Goal: Task Accomplishment & Management: Use online tool/utility

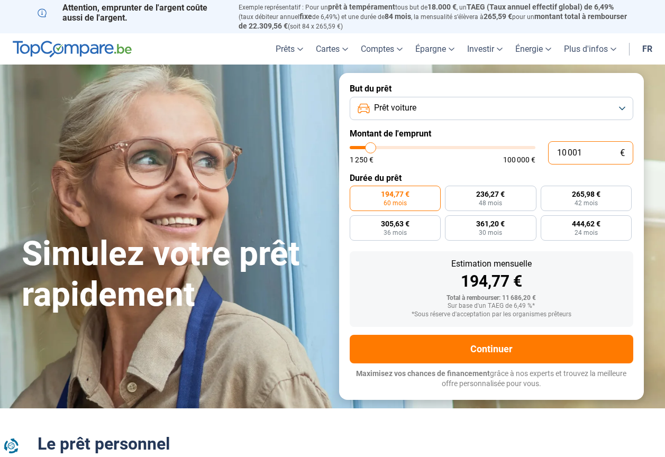
drag, startPoint x: 585, startPoint y: 153, endPoint x: 528, endPoint y: 160, distance: 57.6
click at [528, 160] on div "10 001 € 1 250 € 100 000 €" at bounding box center [492, 152] width 284 height 23
type input "7"
type input "1250"
type input "71"
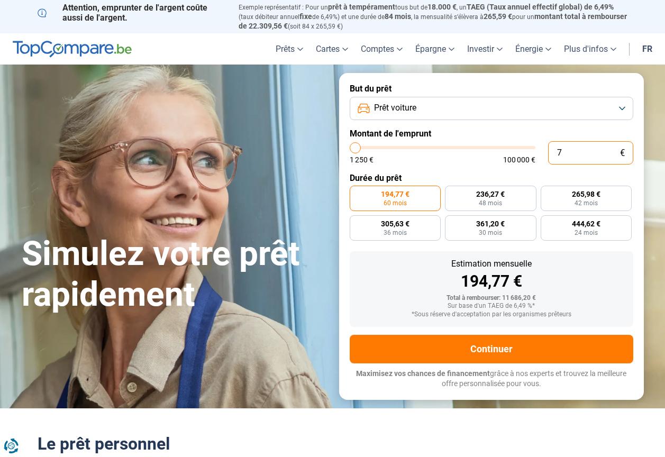
type input "1250"
type input "710"
type input "1250"
type input "71"
type input "1250"
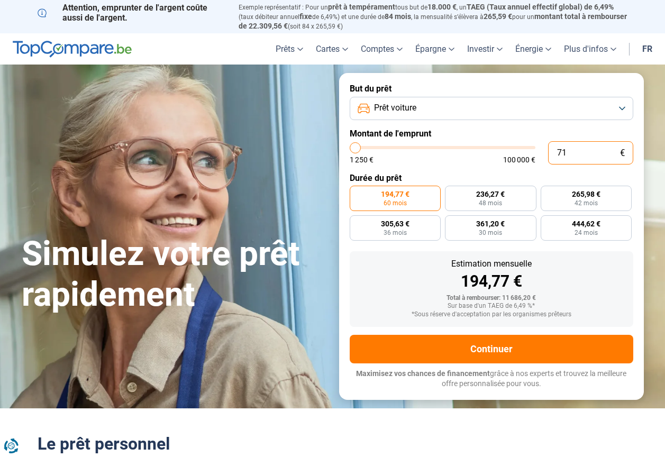
type input "7"
type input "1250"
type input "0"
type input "1250"
type input "1"
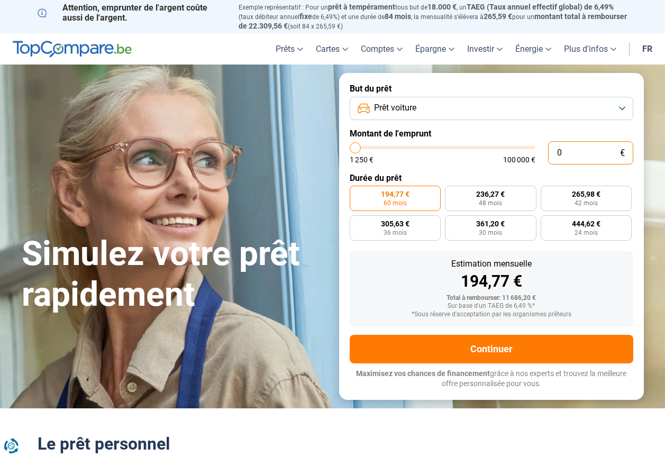
type input "1250"
type input "17"
type input "1250"
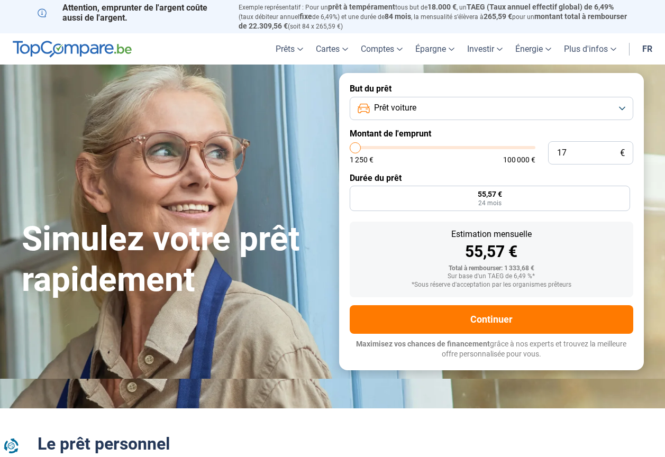
type input "1 250"
type input "1250"
radio input "true"
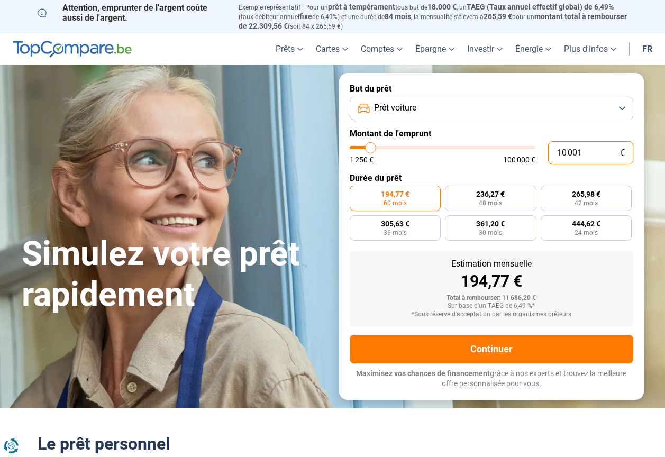
drag, startPoint x: 613, startPoint y: 157, endPoint x: 459, endPoint y: 156, distance: 153.9
click at [460, 156] on div "10 001 € 1 250 € 100 000 €" at bounding box center [492, 152] width 284 height 23
type input "1"
type input "1250"
type input "17"
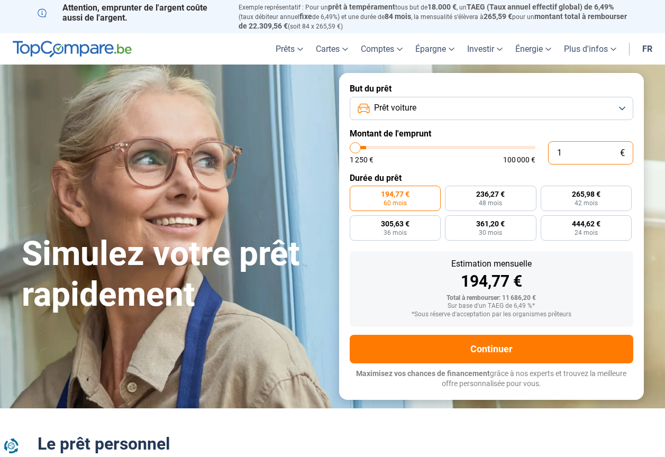
type input "1250"
type input "170"
type input "1250"
type input "1 700"
type input "1750"
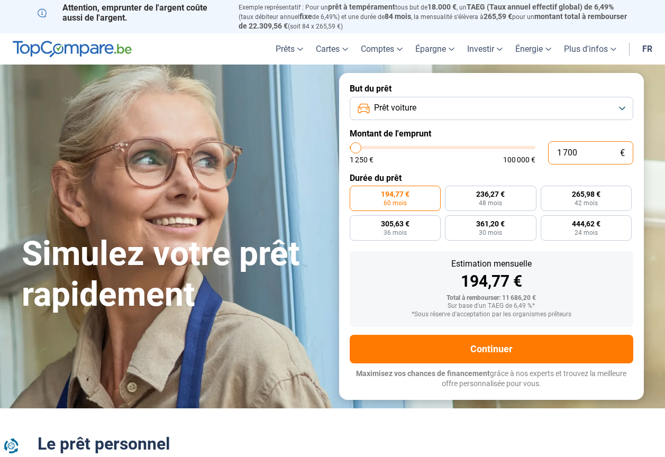
type input "17 000"
type input "17000"
radio input "false"
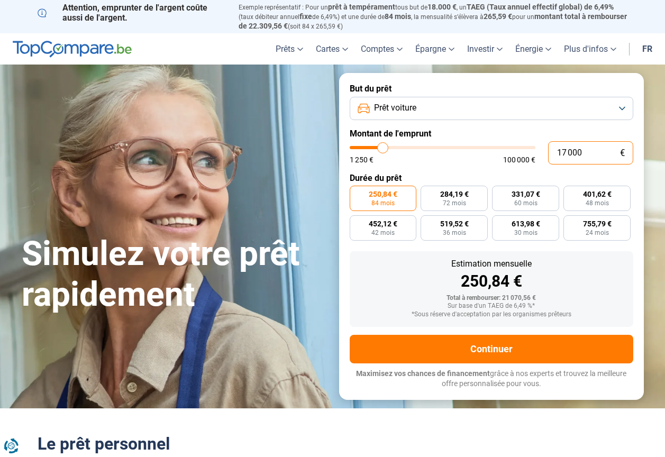
type input "17 000"
